Goal: Find specific page/section: Find specific page/section

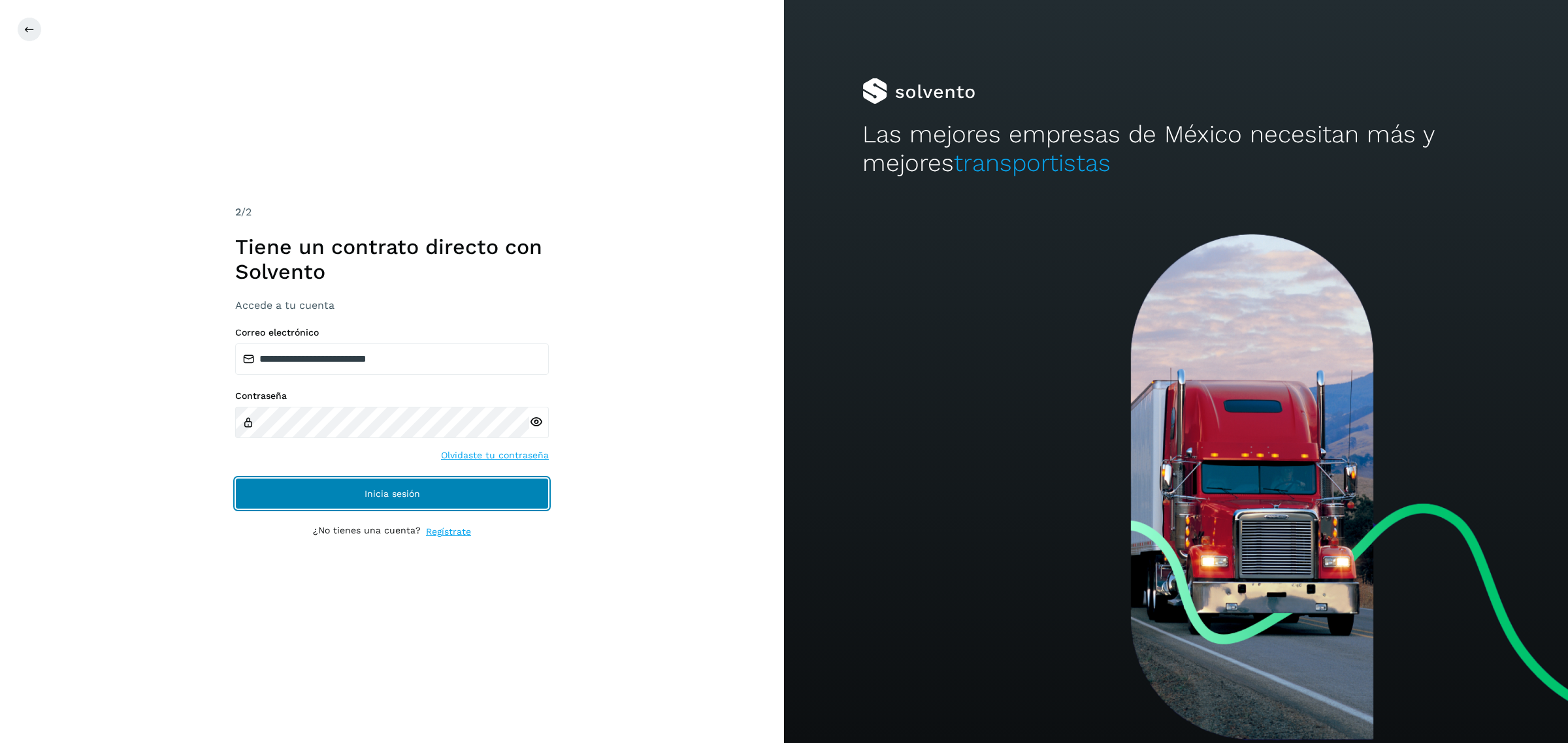
click at [493, 488] on button "Inicia sesión" at bounding box center [392, 494] width 314 height 31
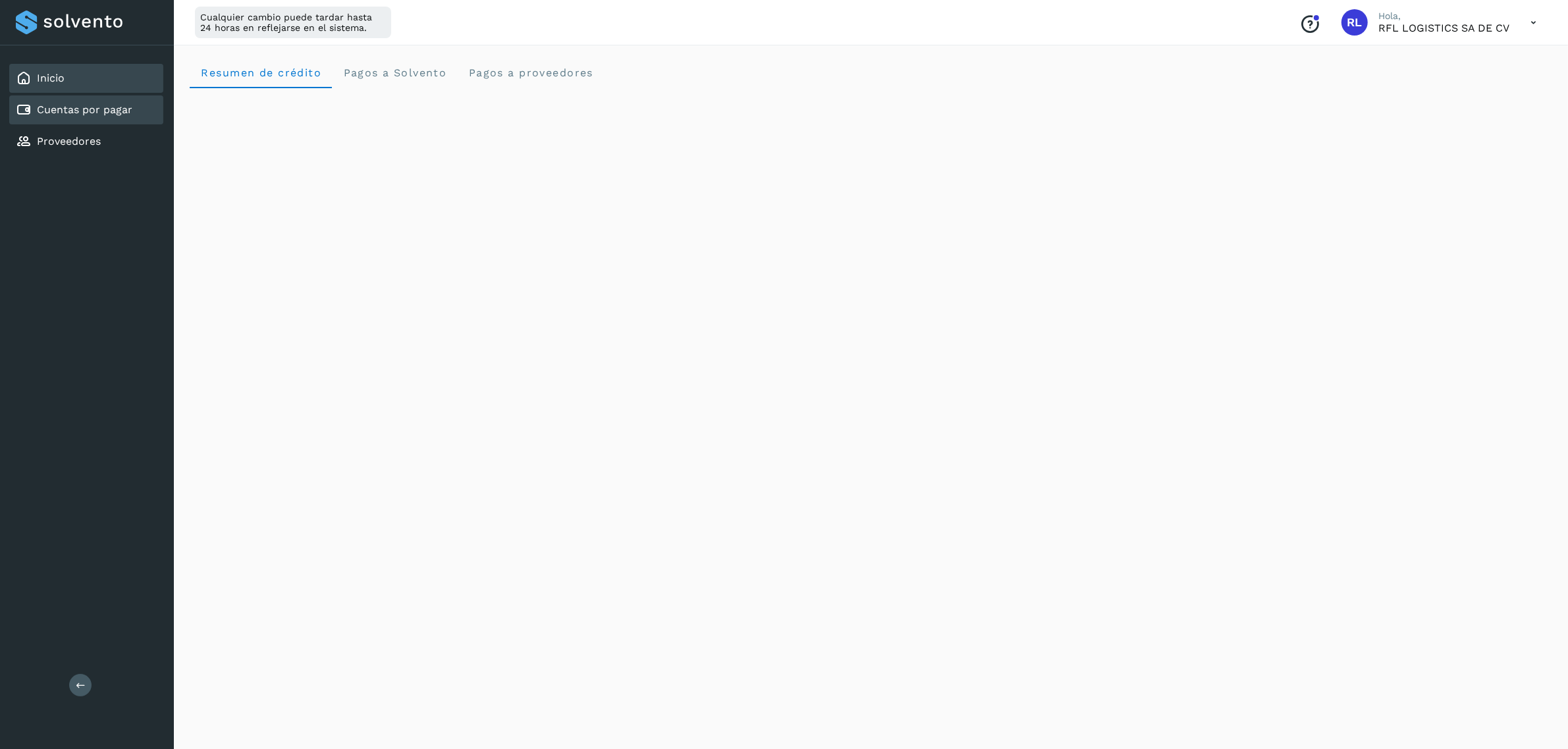
click at [135, 119] on div "Cuentas por pagar" at bounding box center [86, 110] width 154 height 29
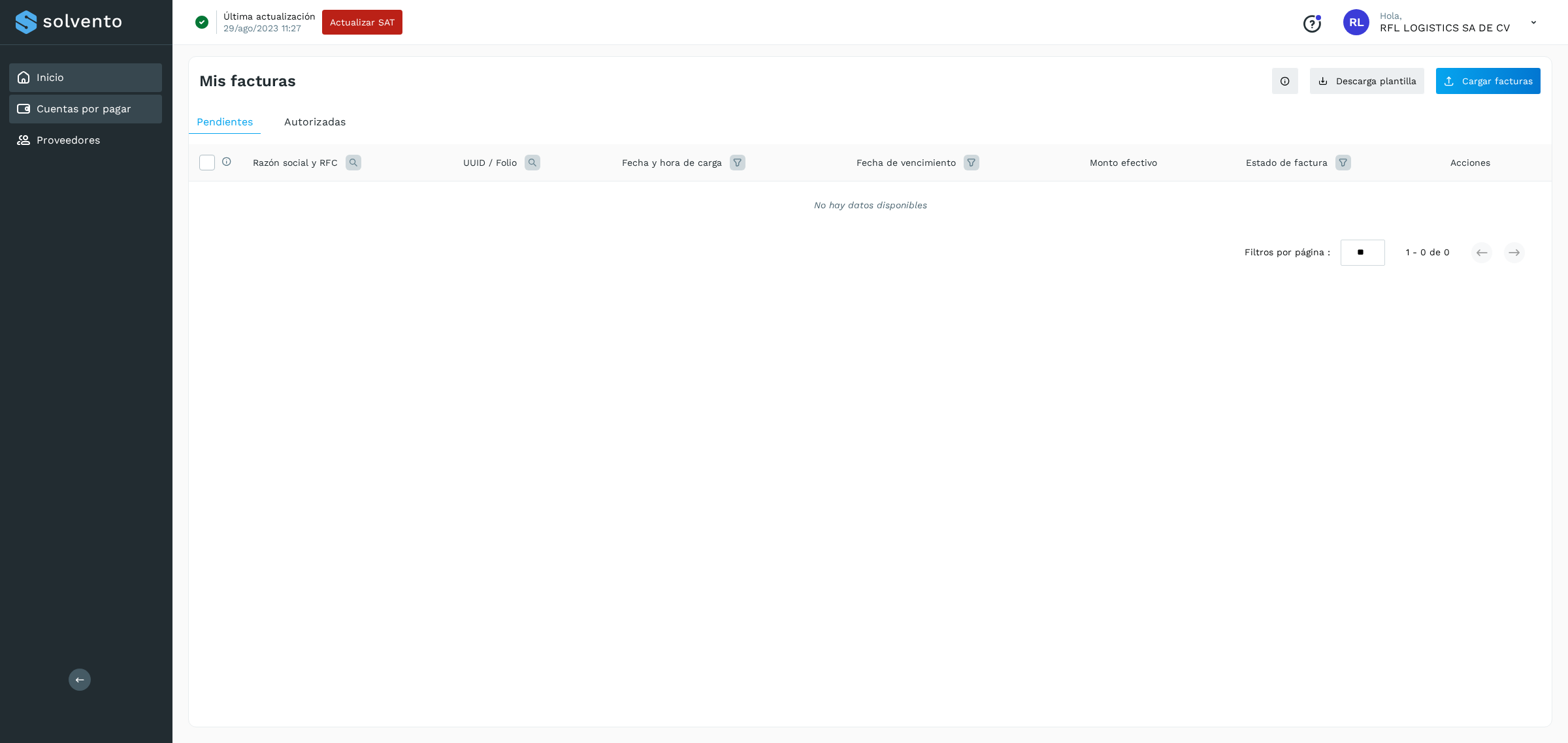
click at [90, 72] on div "Inicio" at bounding box center [86, 78] width 153 height 29
